Goal: Find specific page/section: Find specific page/section

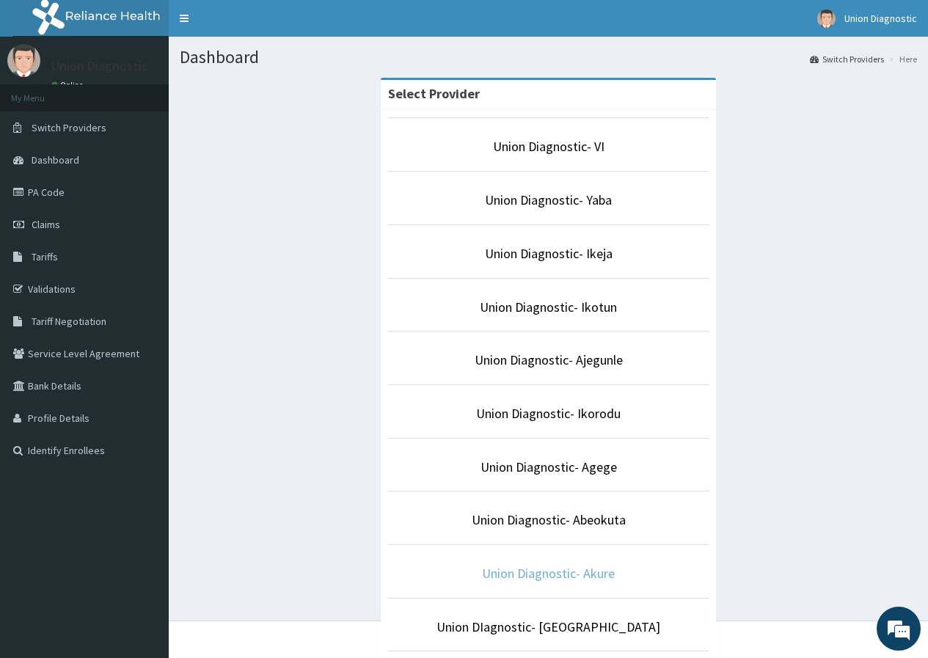
click at [551, 572] on link "Union Diagnostic- Akure" at bounding box center [548, 573] width 133 height 17
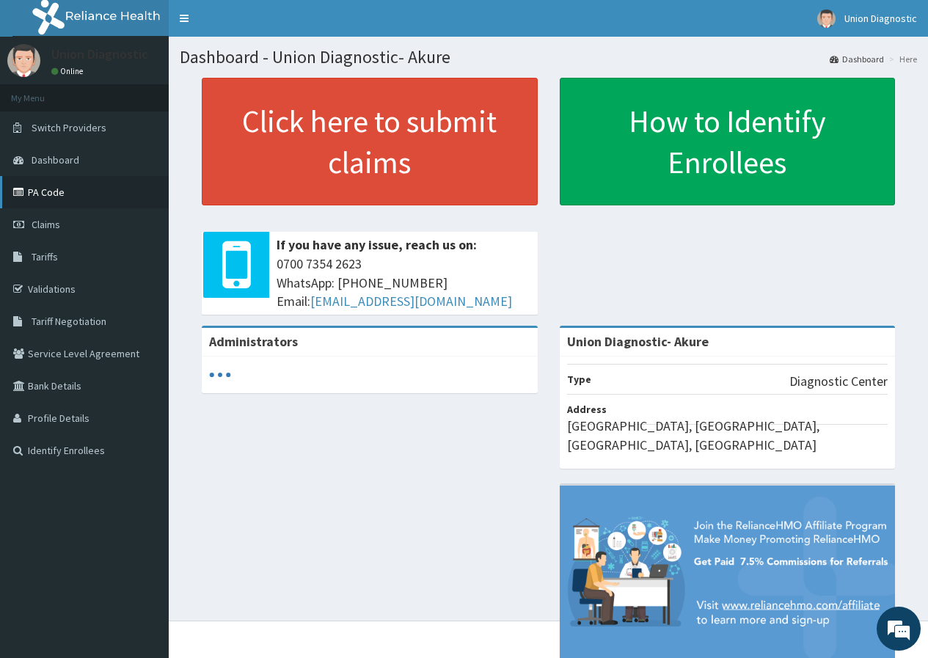
click at [46, 192] on link "PA Code" at bounding box center [84, 192] width 169 height 32
